Goal: Information Seeking & Learning: Learn about a topic

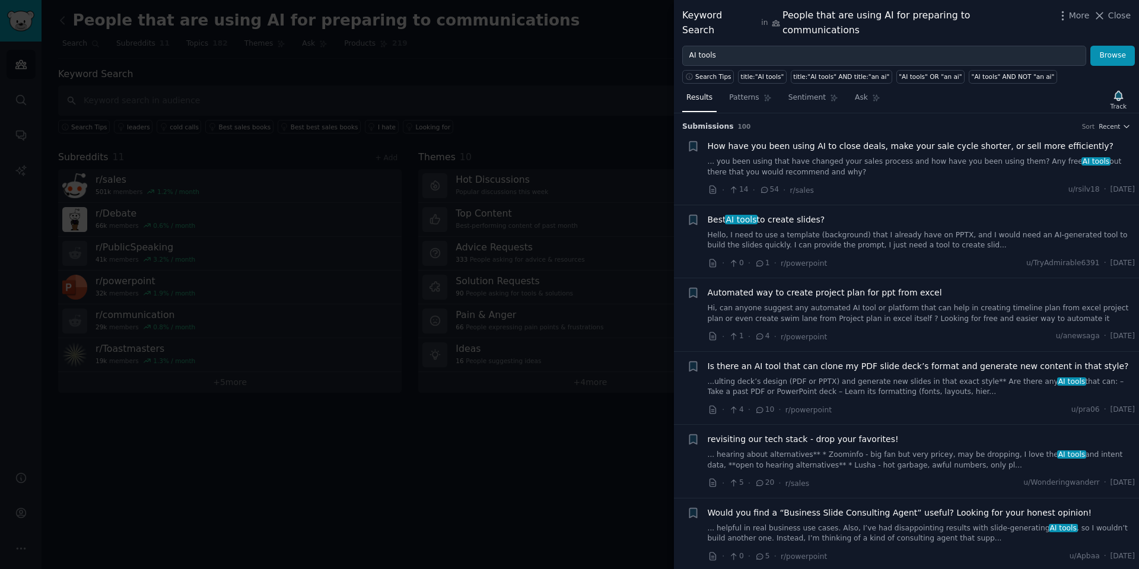
scroll to position [854, 0]
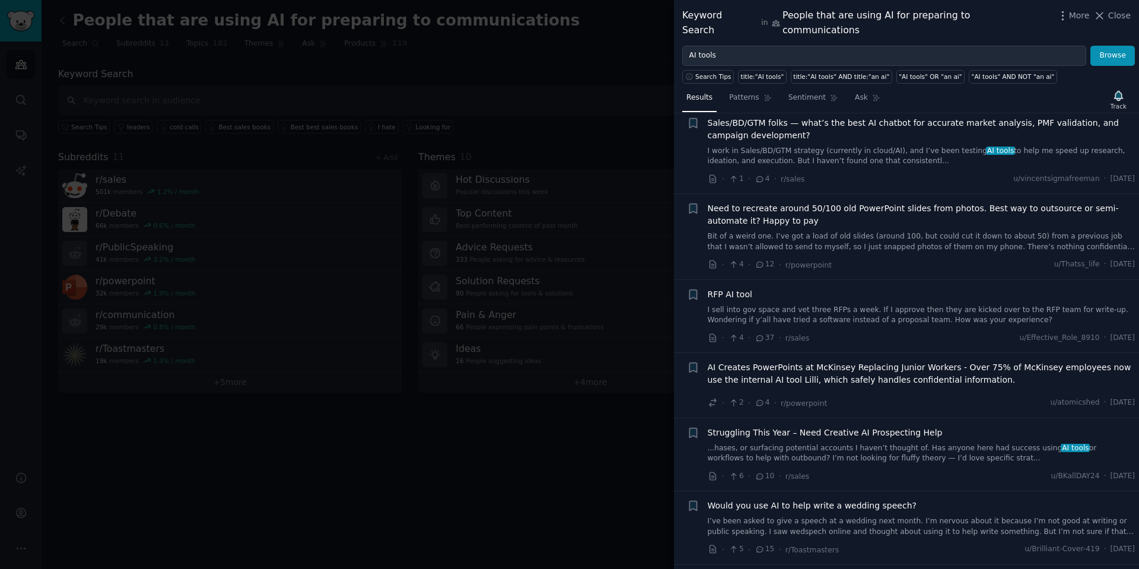
click at [243, 75] on div at bounding box center [569, 284] width 1139 height 569
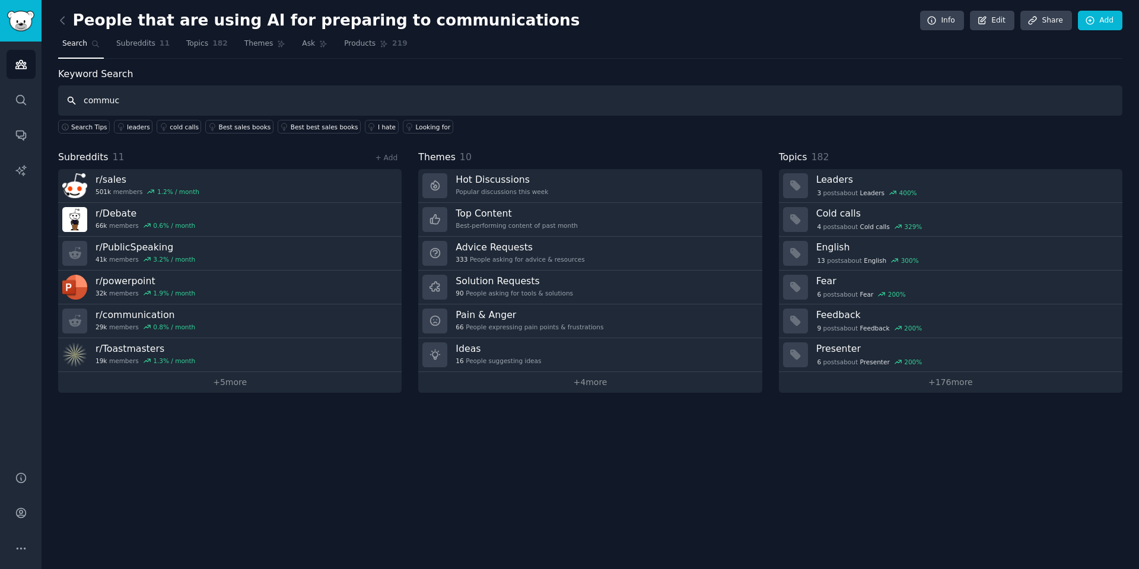
type input "commu"
type input "ai tools"
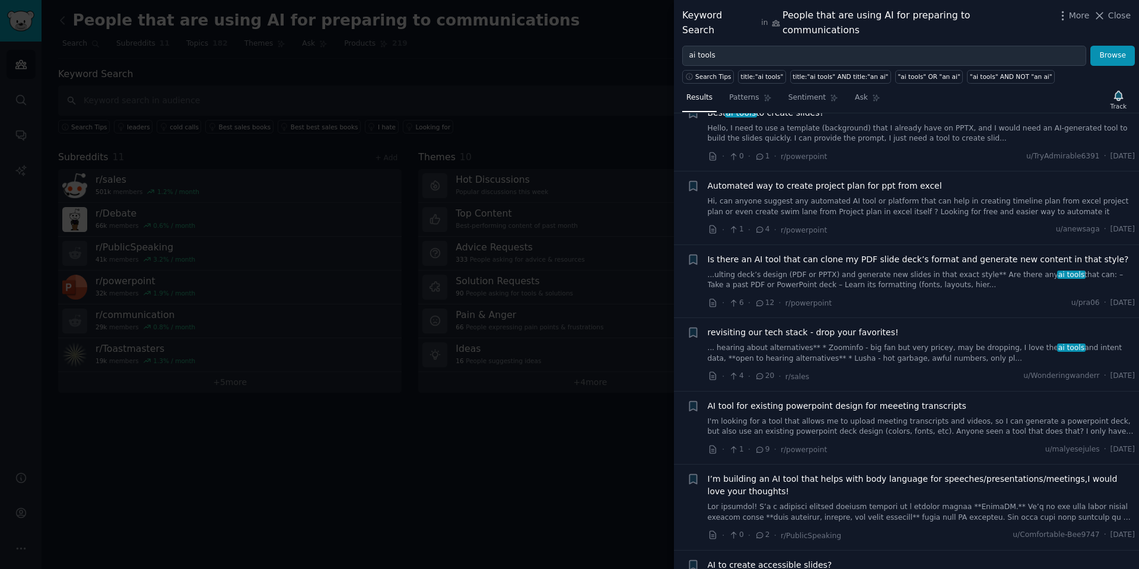
scroll to position [213, 0]
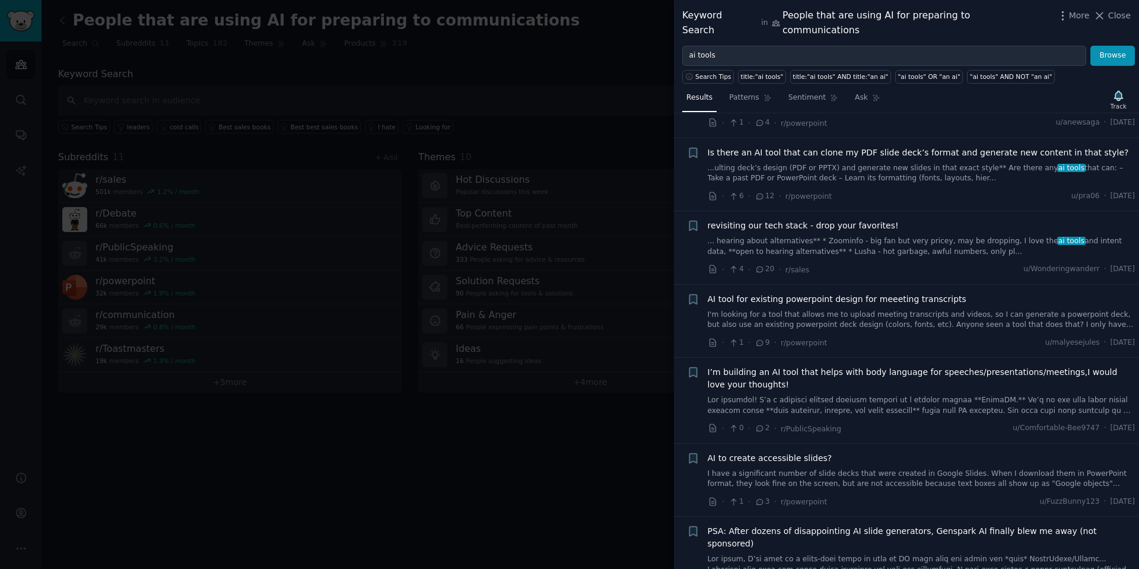
click at [255, 152] on div at bounding box center [569, 284] width 1139 height 569
